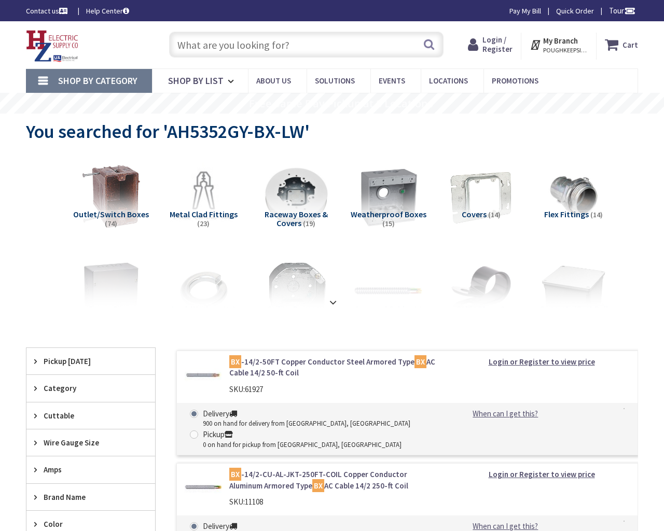
type input "E Devonia Ave, Mt Vernon, NY 10552, USA"
